Goal: Task Accomplishment & Management: Manage account settings

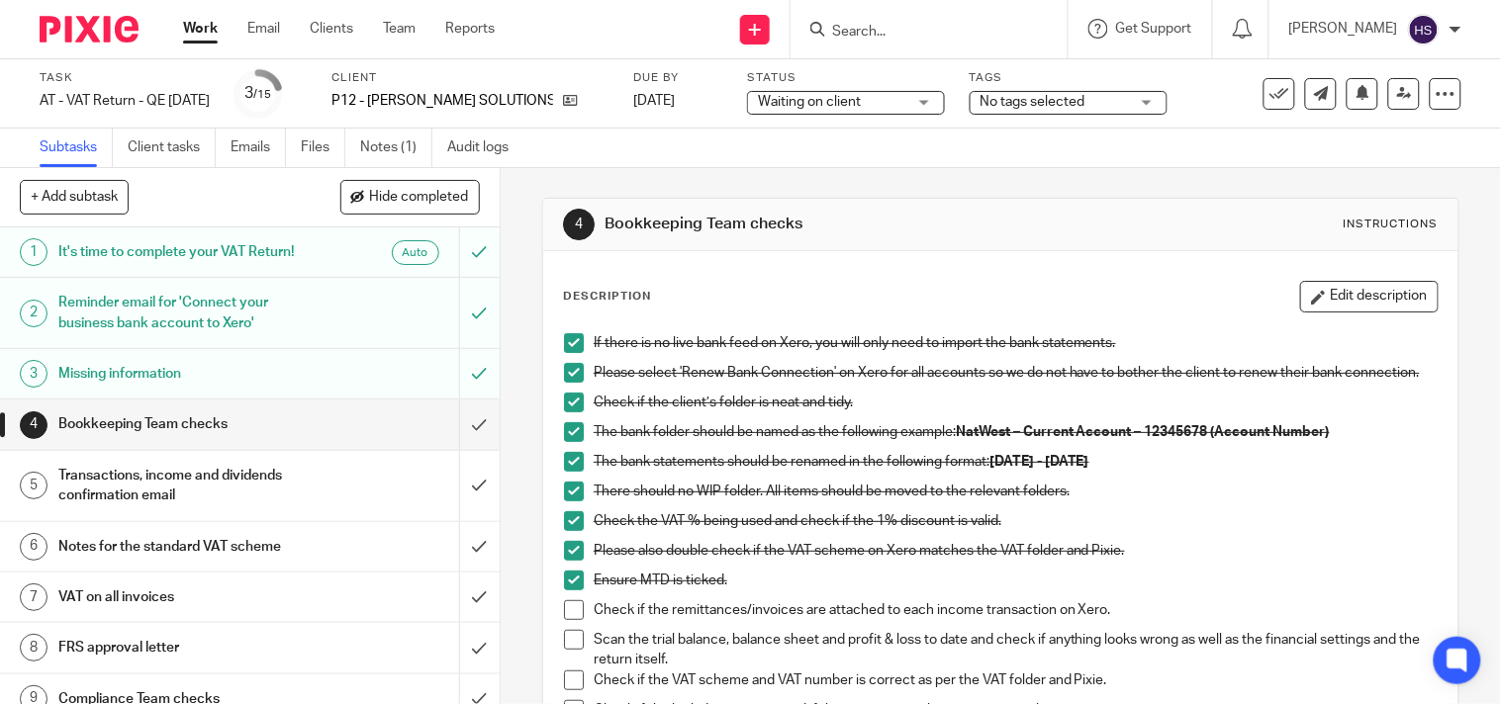
scroll to position [110, 0]
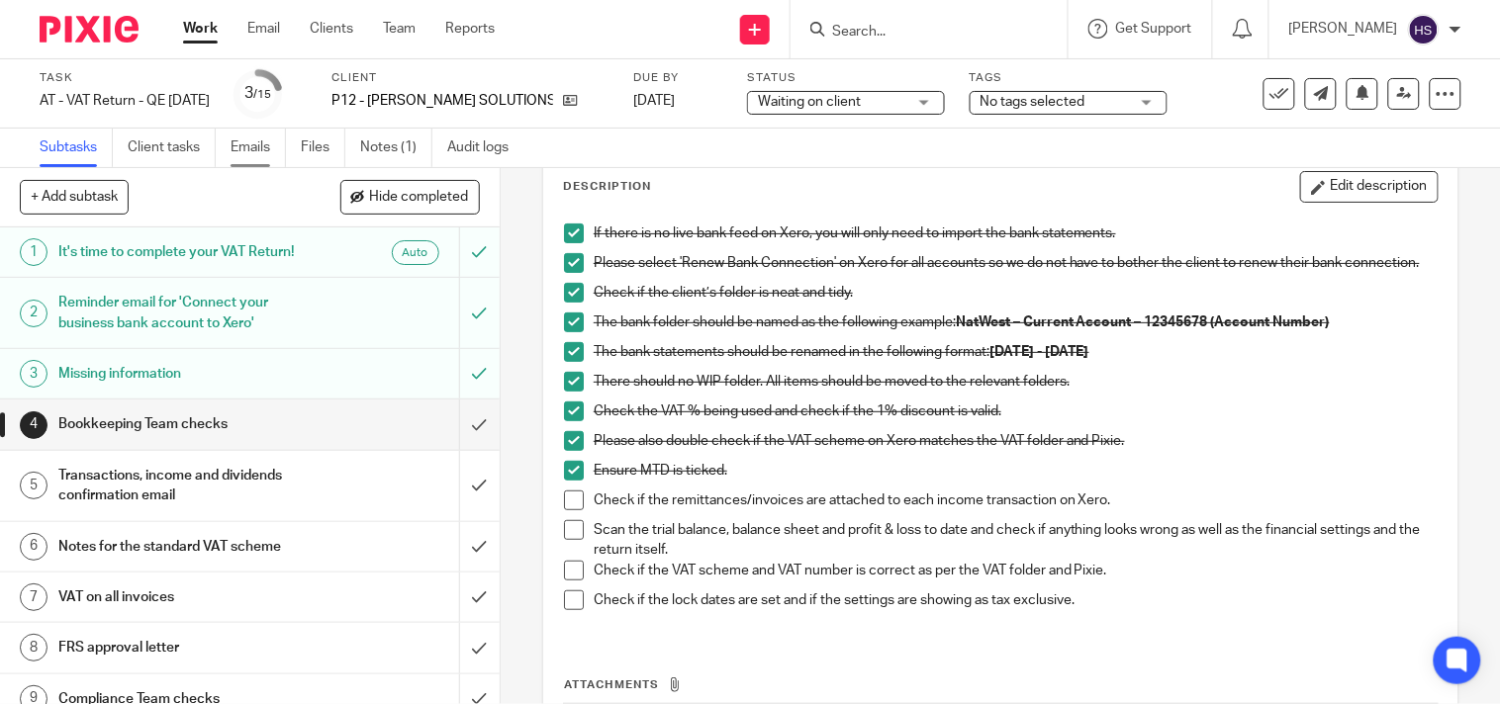
click at [267, 145] on link "Emails" at bounding box center [258, 148] width 55 height 39
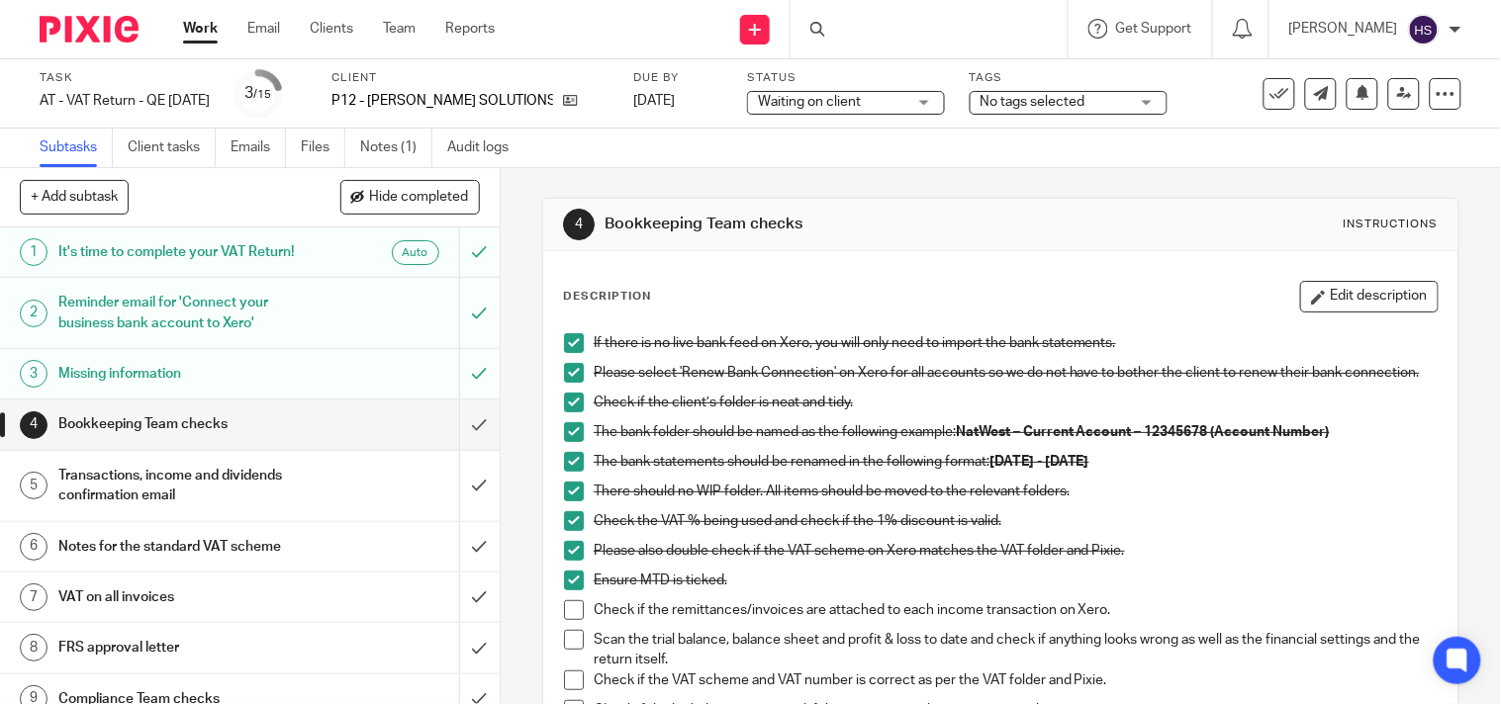
scroll to position [291, 0]
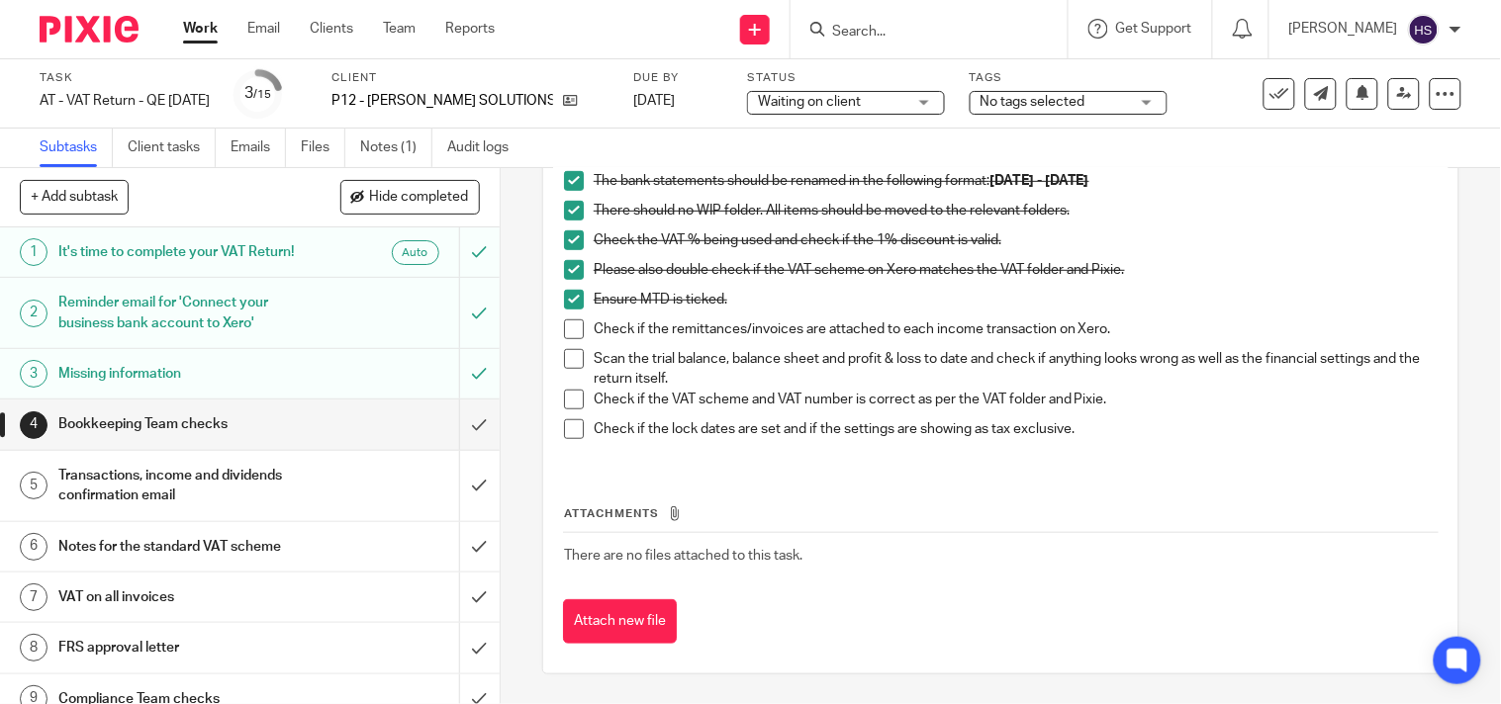
click at [569, 364] on span at bounding box center [574, 359] width 20 height 20
click at [564, 403] on span at bounding box center [574, 400] width 20 height 20
click at [564, 421] on span at bounding box center [574, 429] width 20 height 20
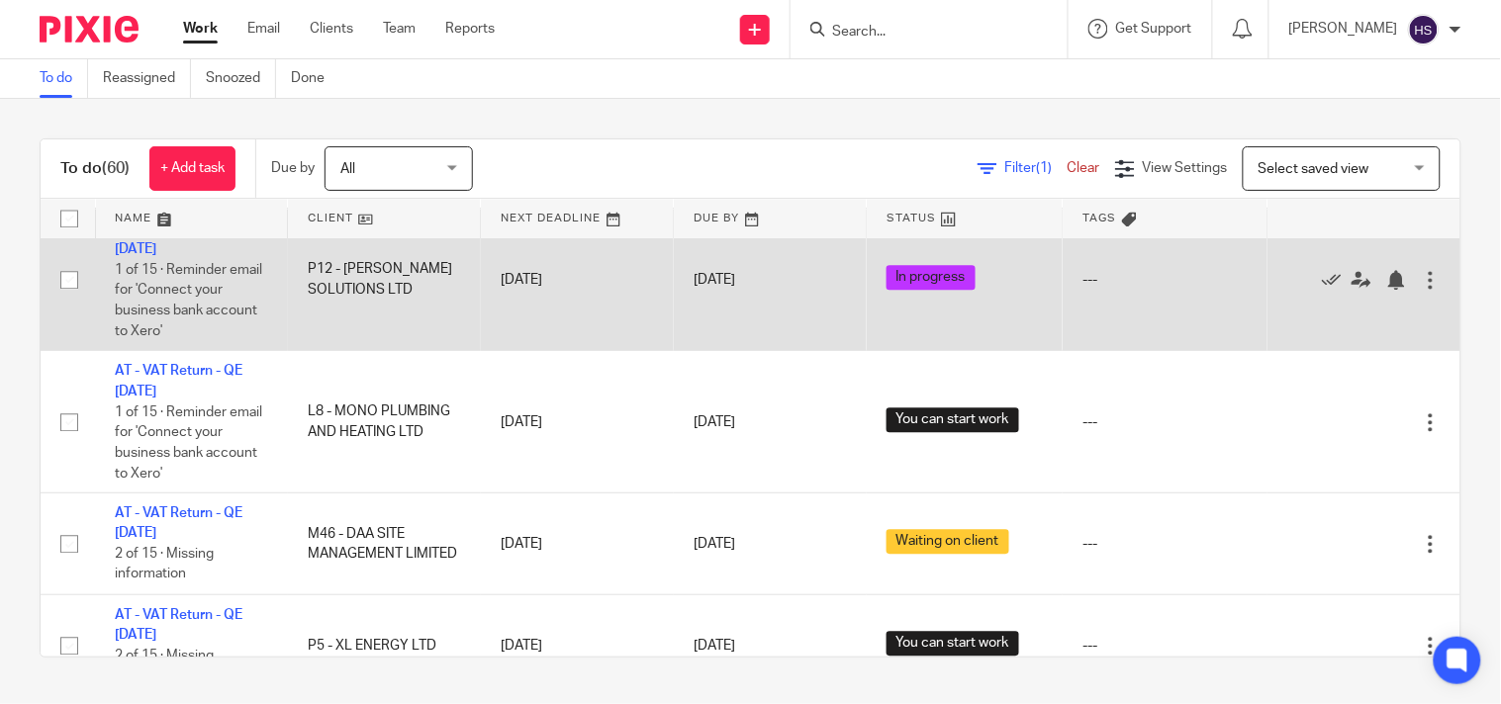
scroll to position [1209, 0]
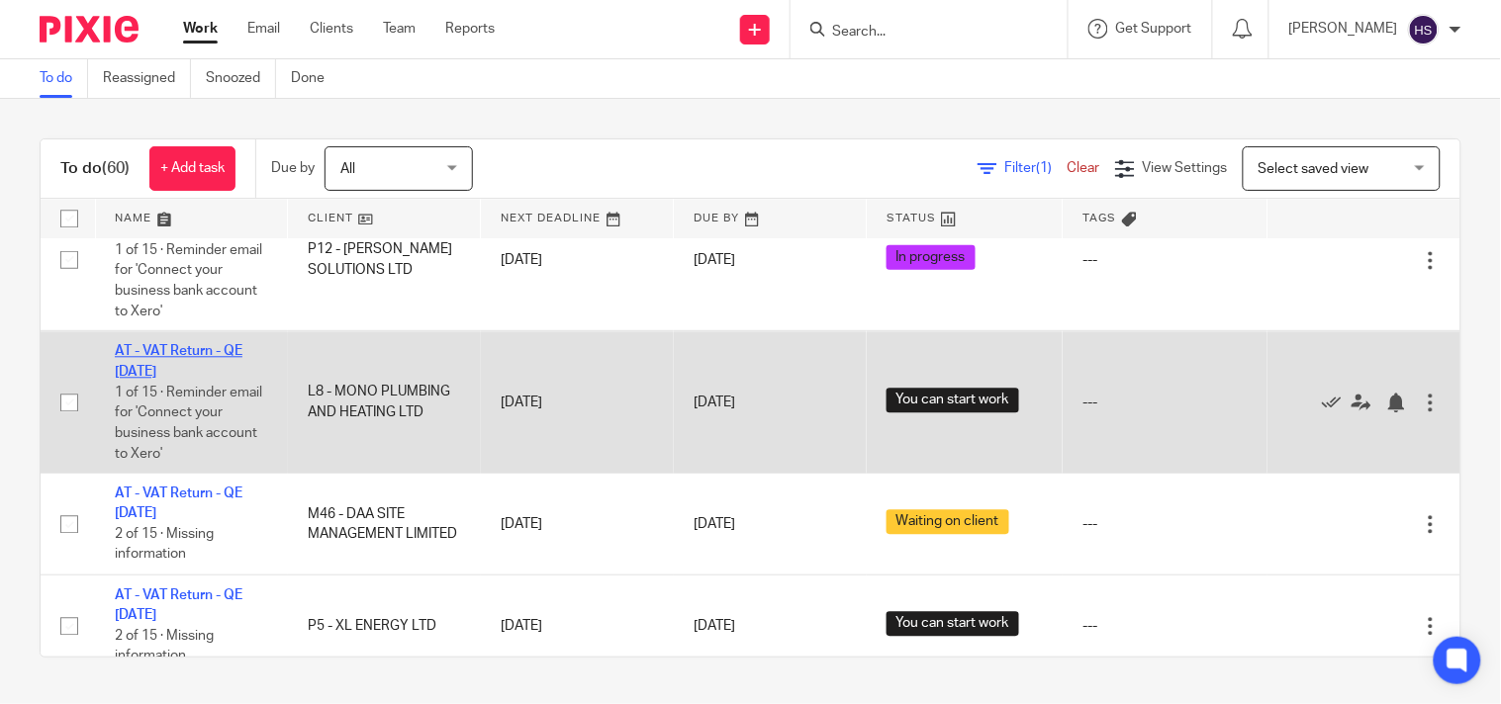
click at [171, 378] on link "AT - VAT Return - QE [DATE]" at bounding box center [179, 361] width 128 height 34
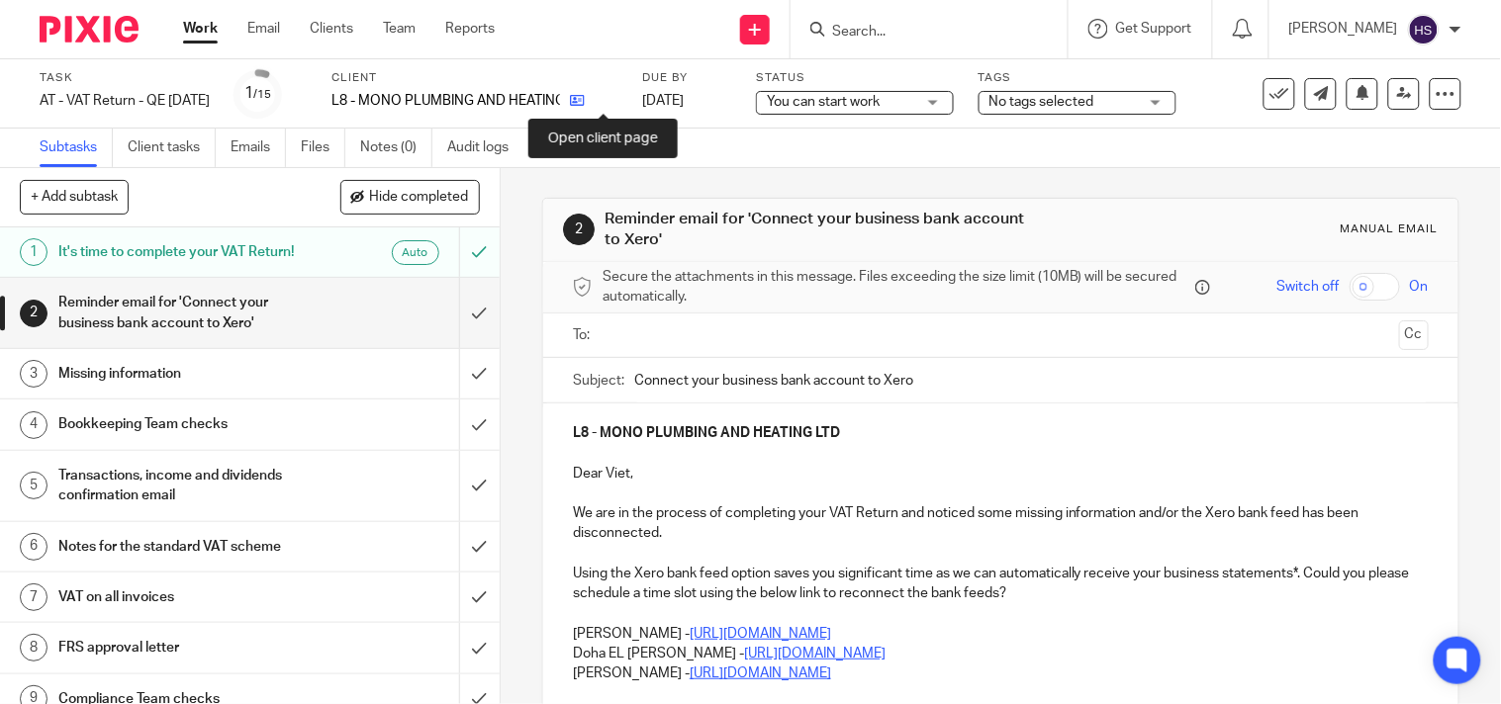
click at [585, 104] on icon at bounding box center [577, 100] width 15 height 15
